Goal: Task Accomplishment & Management: Manage account settings

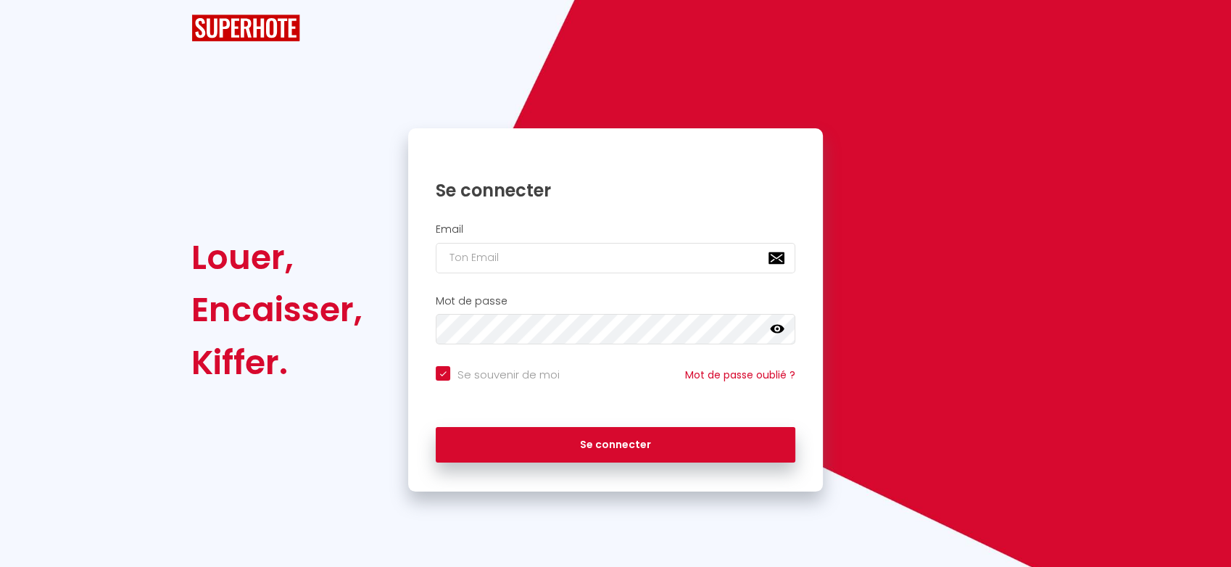
checkbox input "true"
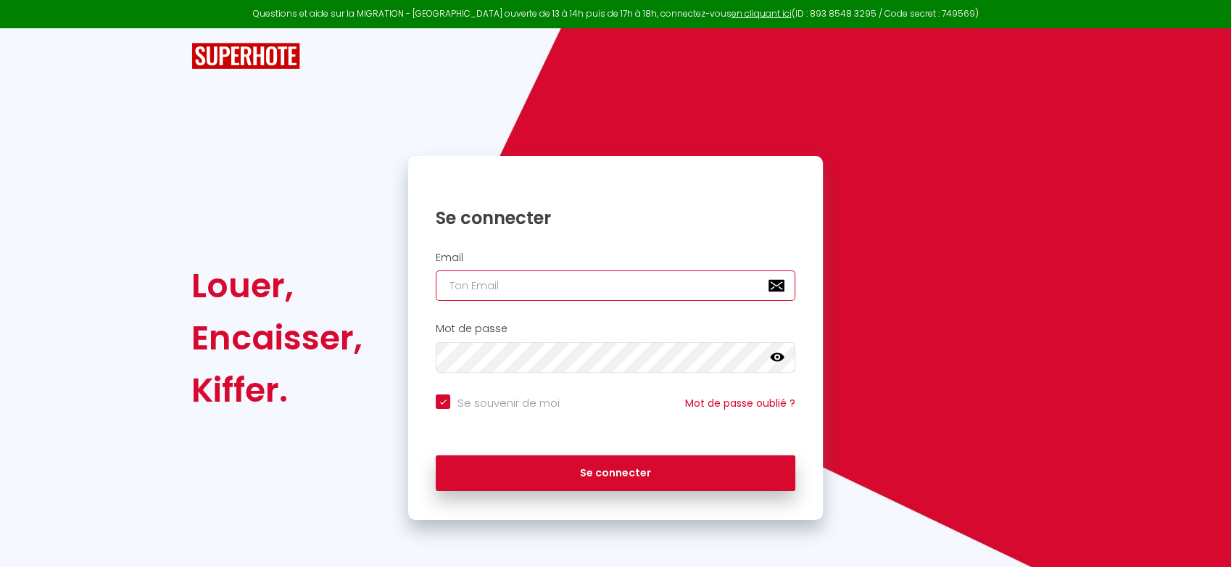
click at [605, 294] on input "email" at bounding box center [616, 285] width 360 height 30
type input "a"
checkbox input "true"
type input "ag"
checkbox input "true"
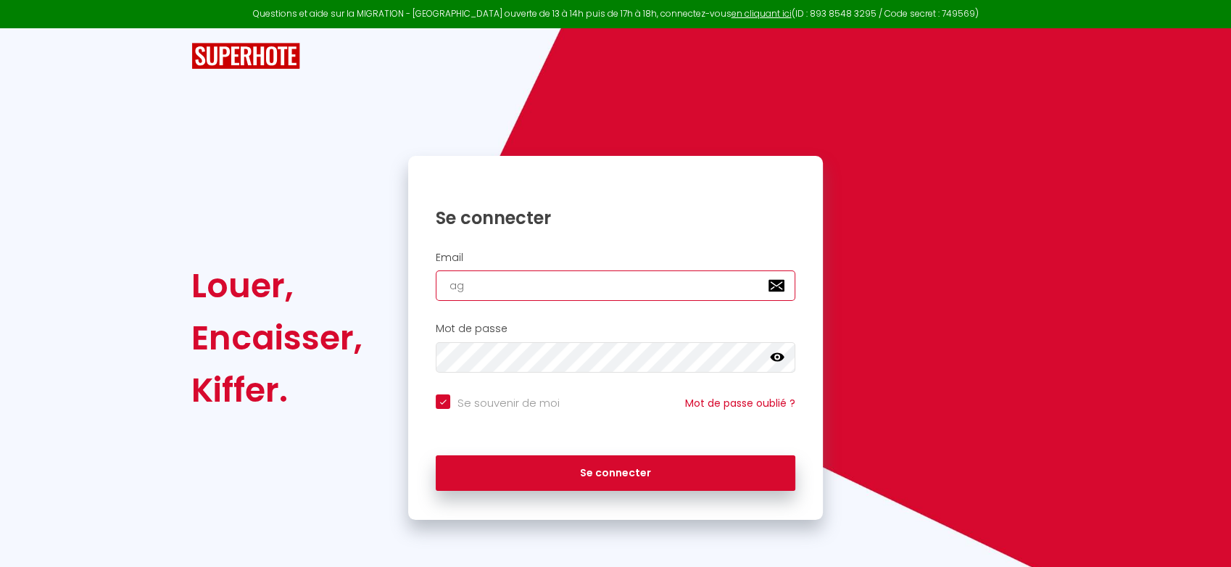
type input "agi"
checkbox input "true"
type input "agi."
checkbox input "true"
type input "agi.a"
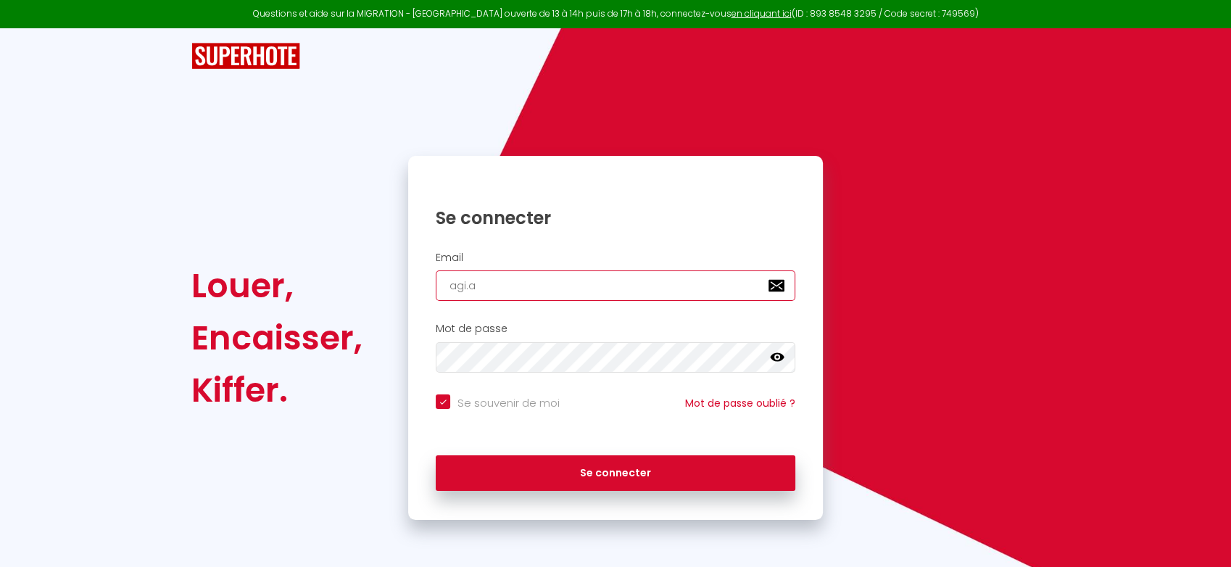
checkbox input "true"
type input "[DOMAIN_NAME]"
checkbox input "true"
type input "agi.ale"
checkbox input "true"
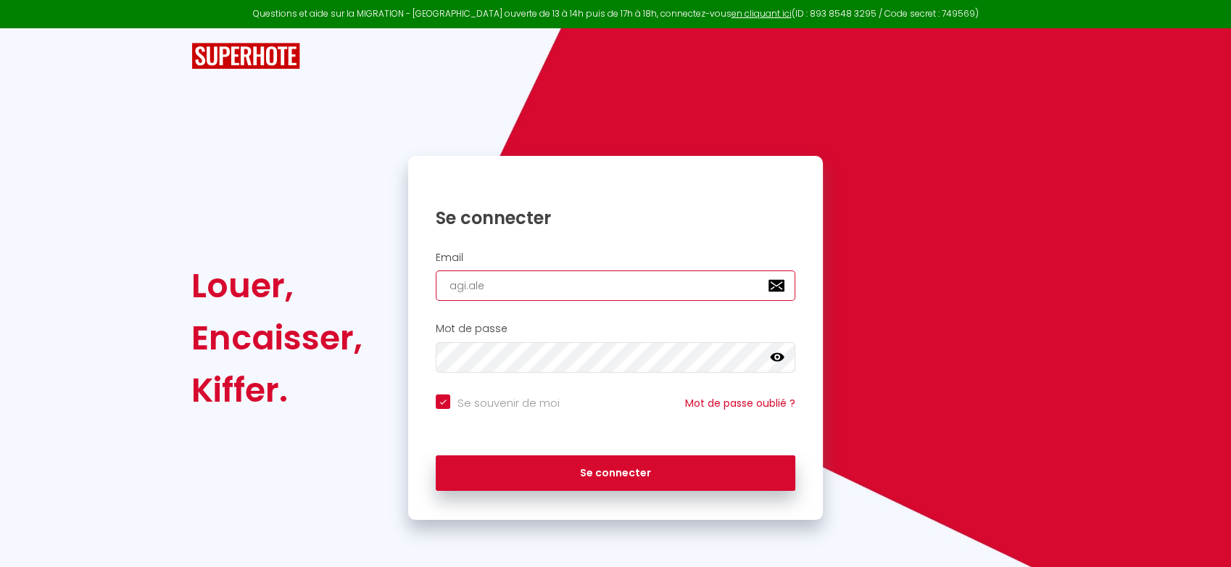
type input "agi.[PERSON_NAME]"
checkbox input "true"
type input "agi.alexa"
checkbox input "true"
type input "agi.alexan"
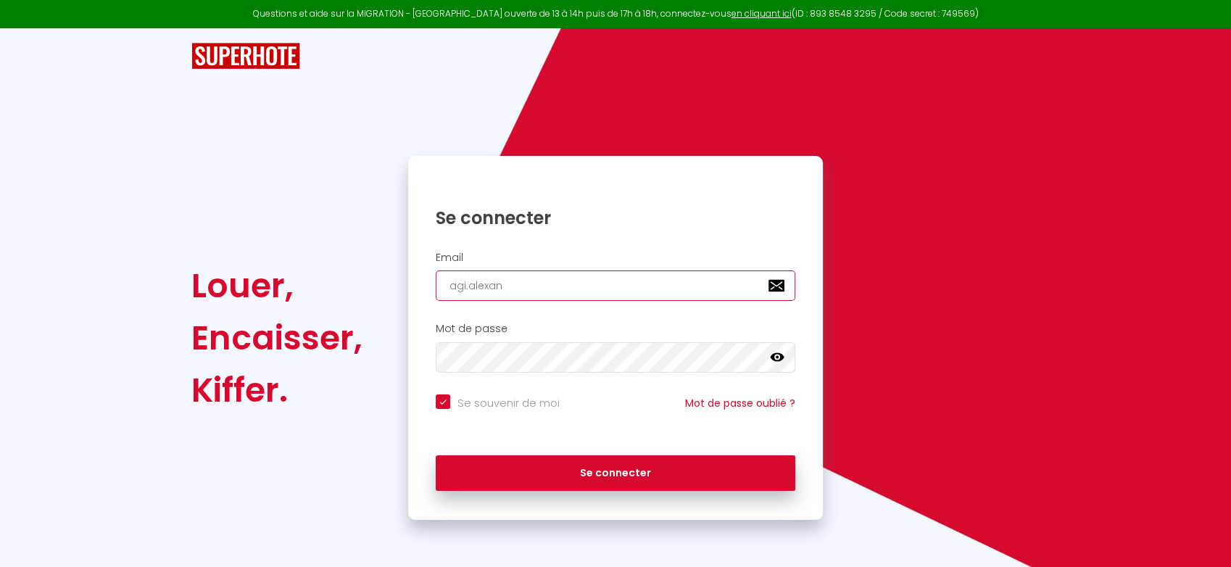
checkbox input "true"
type input "agi.alexand"
checkbox input "true"
type input "agi.[PERSON_NAME]"
checkbox input "true"
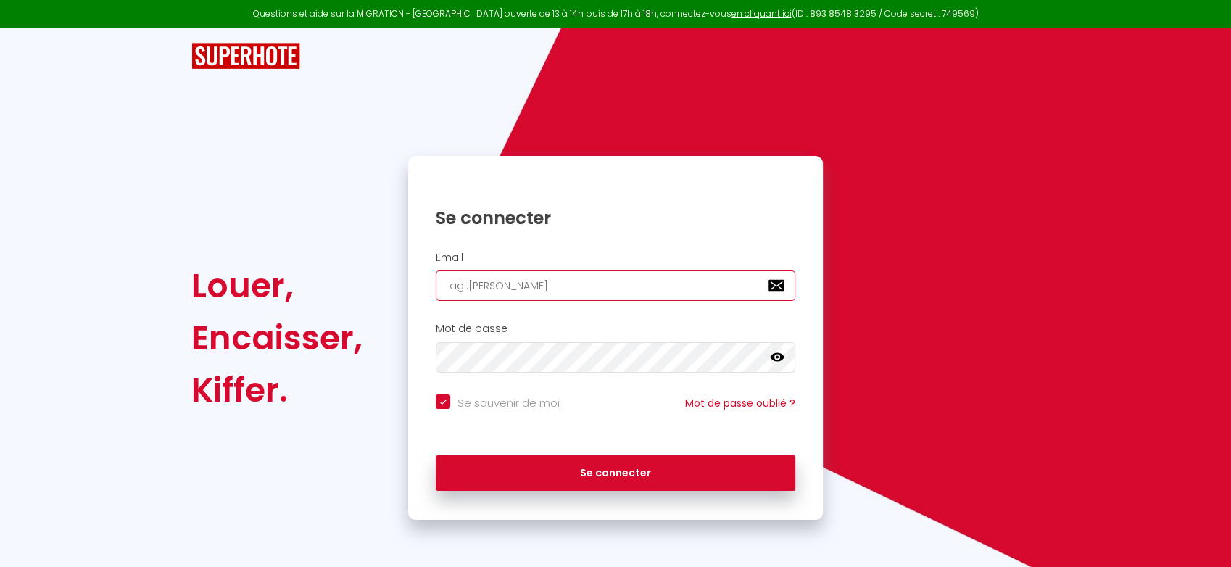
type input "agi.[PERSON_NAME]"
checkbox input "true"
type input "agi.[PERSON_NAME]@"
checkbox input "true"
type input "agi.alexandre@g"
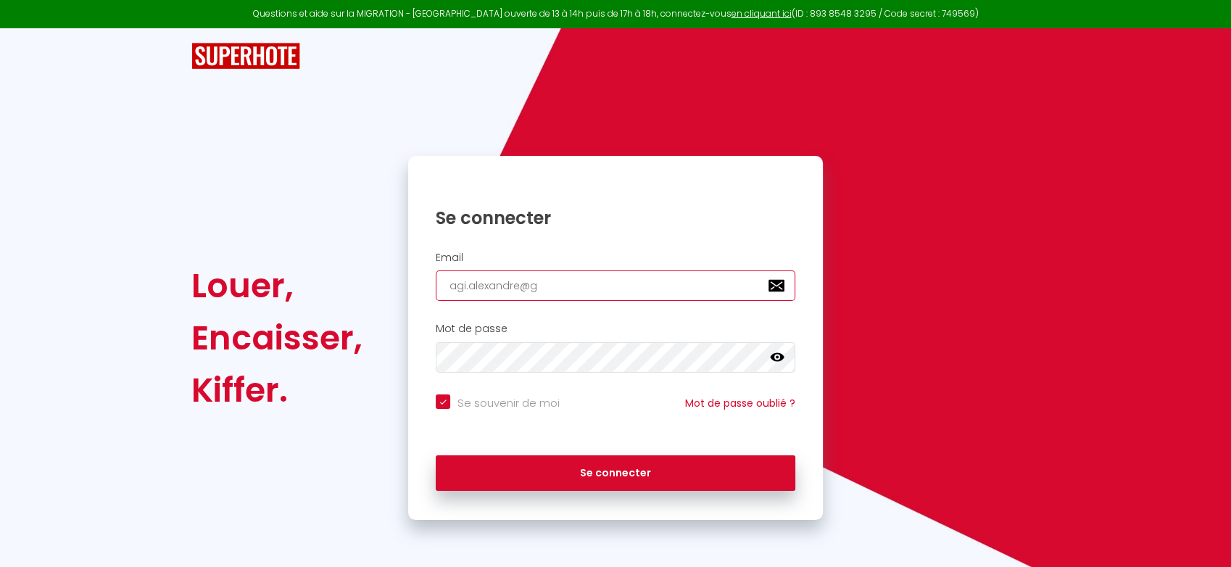
checkbox input "true"
type input "agi.alexandre@gm"
checkbox input "true"
type input "agi.alexandre@gma"
checkbox input "true"
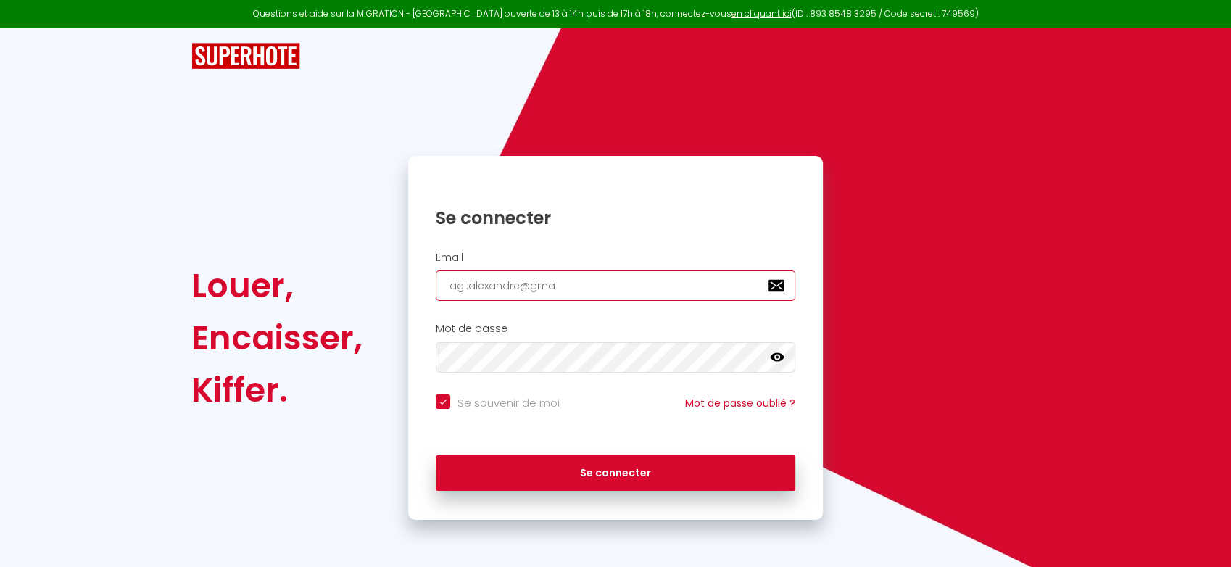
type input "agi.alexandre@gmai"
checkbox input "true"
type input "[EMAIL_ADDRESS]."
checkbox input "true"
type input "agi.alexandre@gmail.c"
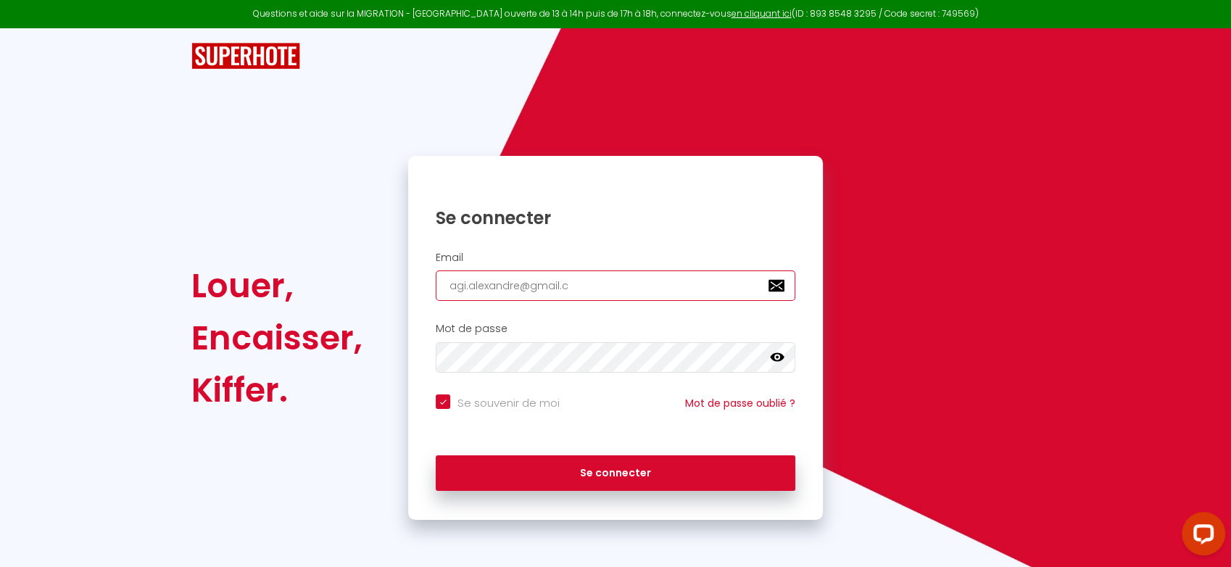
checkbox input "true"
type input "[EMAIL_ADDRESS][DOMAIN_NAME]"
checkbox input "true"
type input "[EMAIL_ADDRESS][DOMAIN_NAME]"
checkbox input "true"
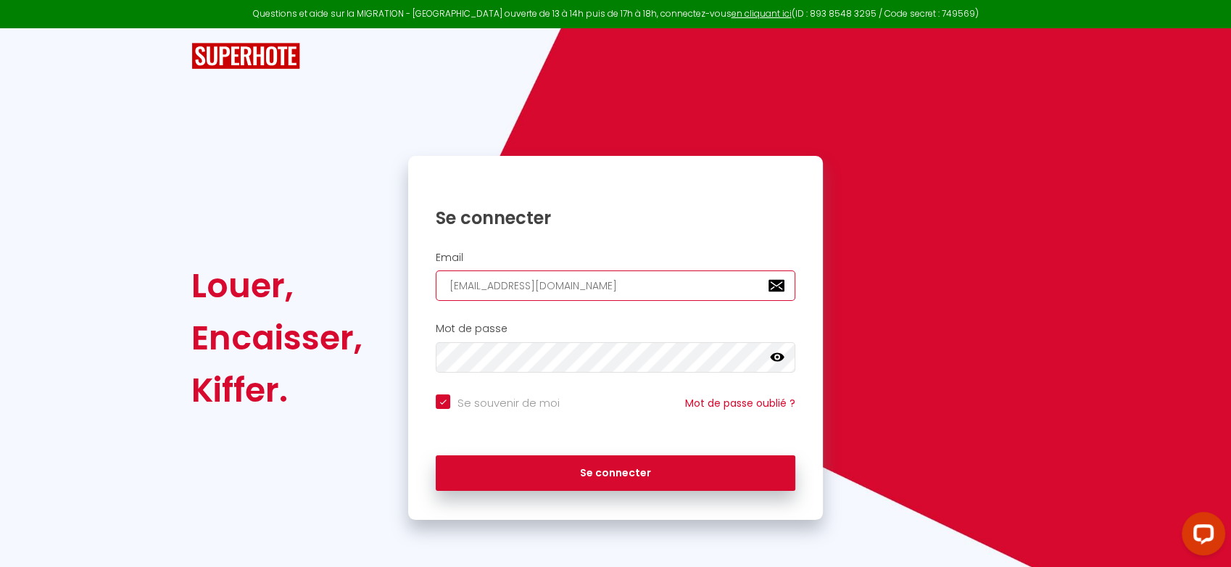
type input "[EMAIL_ADDRESS][DOMAIN_NAME]"
click at [436, 455] on button "Se connecter" at bounding box center [616, 473] width 360 height 36
checkbox input "true"
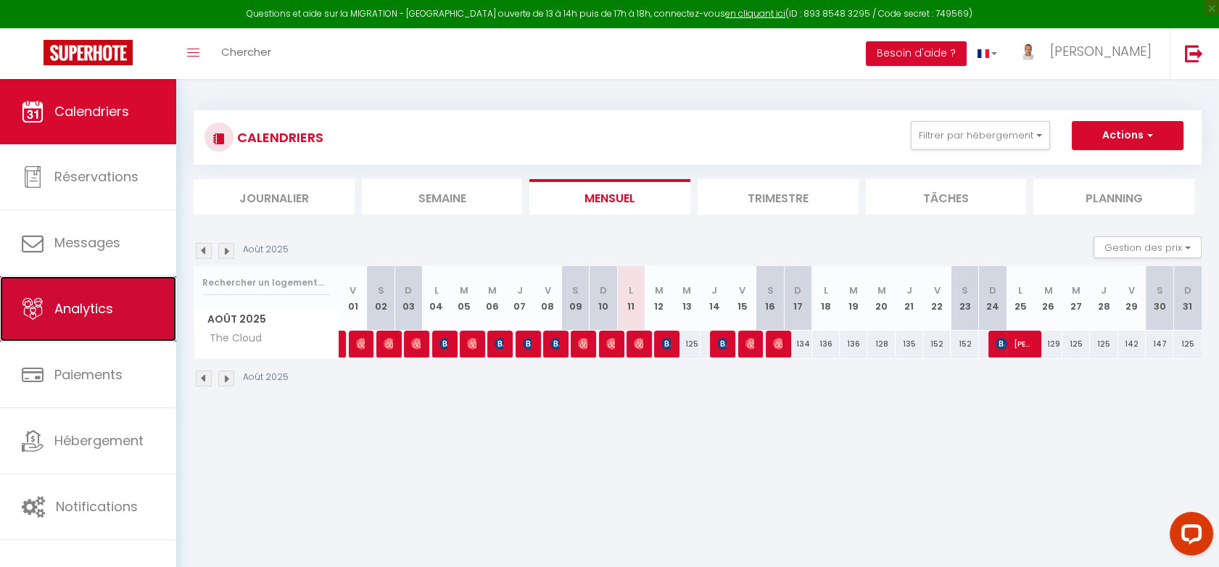
click at [101, 305] on span "Analytics" at bounding box center [83, 308] width 59 height 18
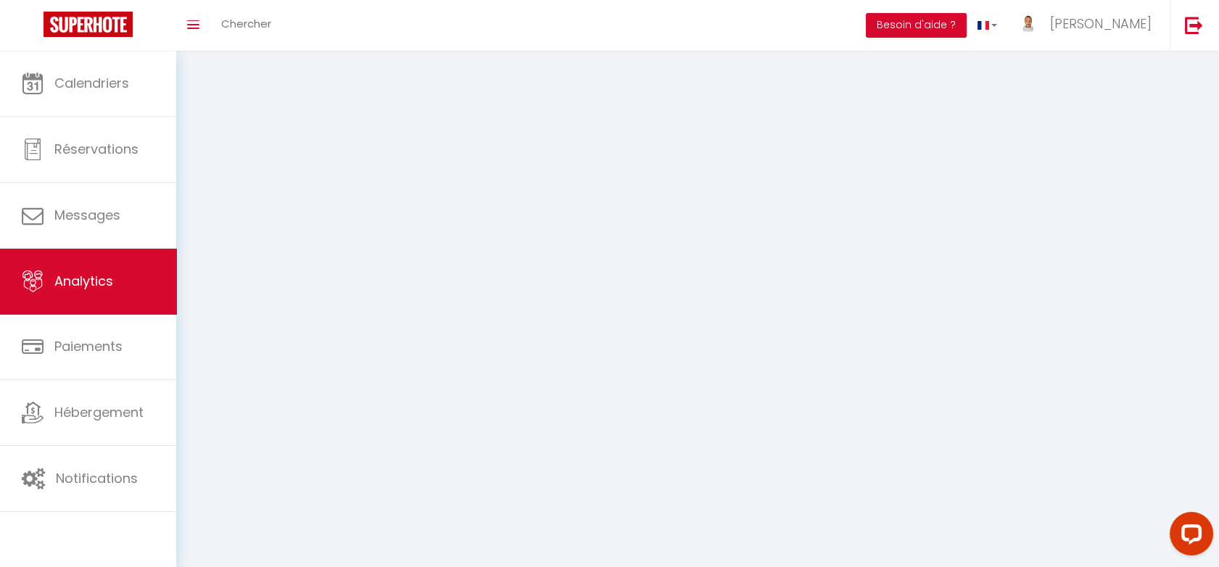
select select "2025"
select select "8"
